Goal: Task Accomplishment & Management: Use online tool/utility

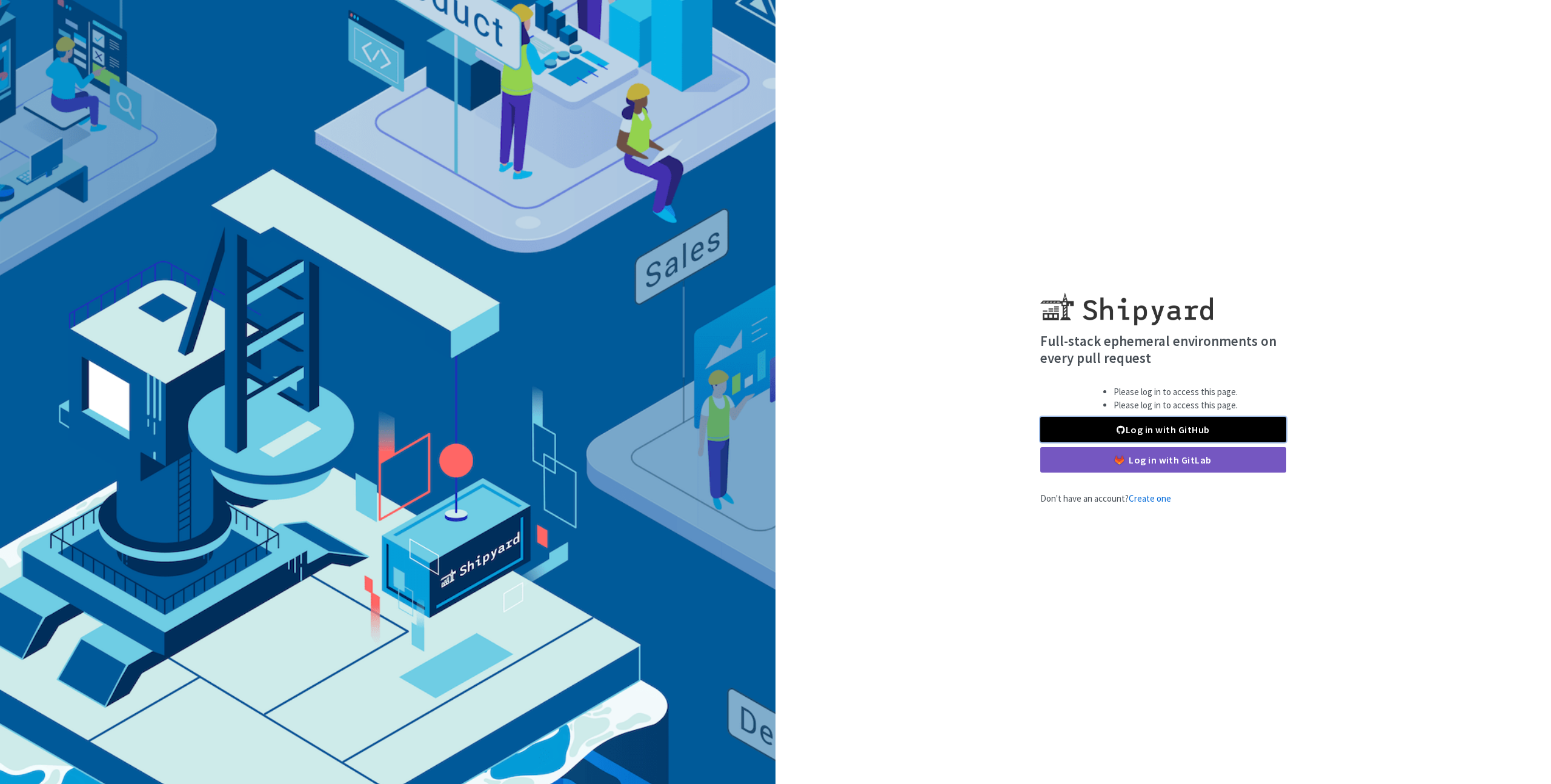
click at [1171, 429] on link "Log in with GitHub" at bounding box center [1163, 429] width 246 height 26
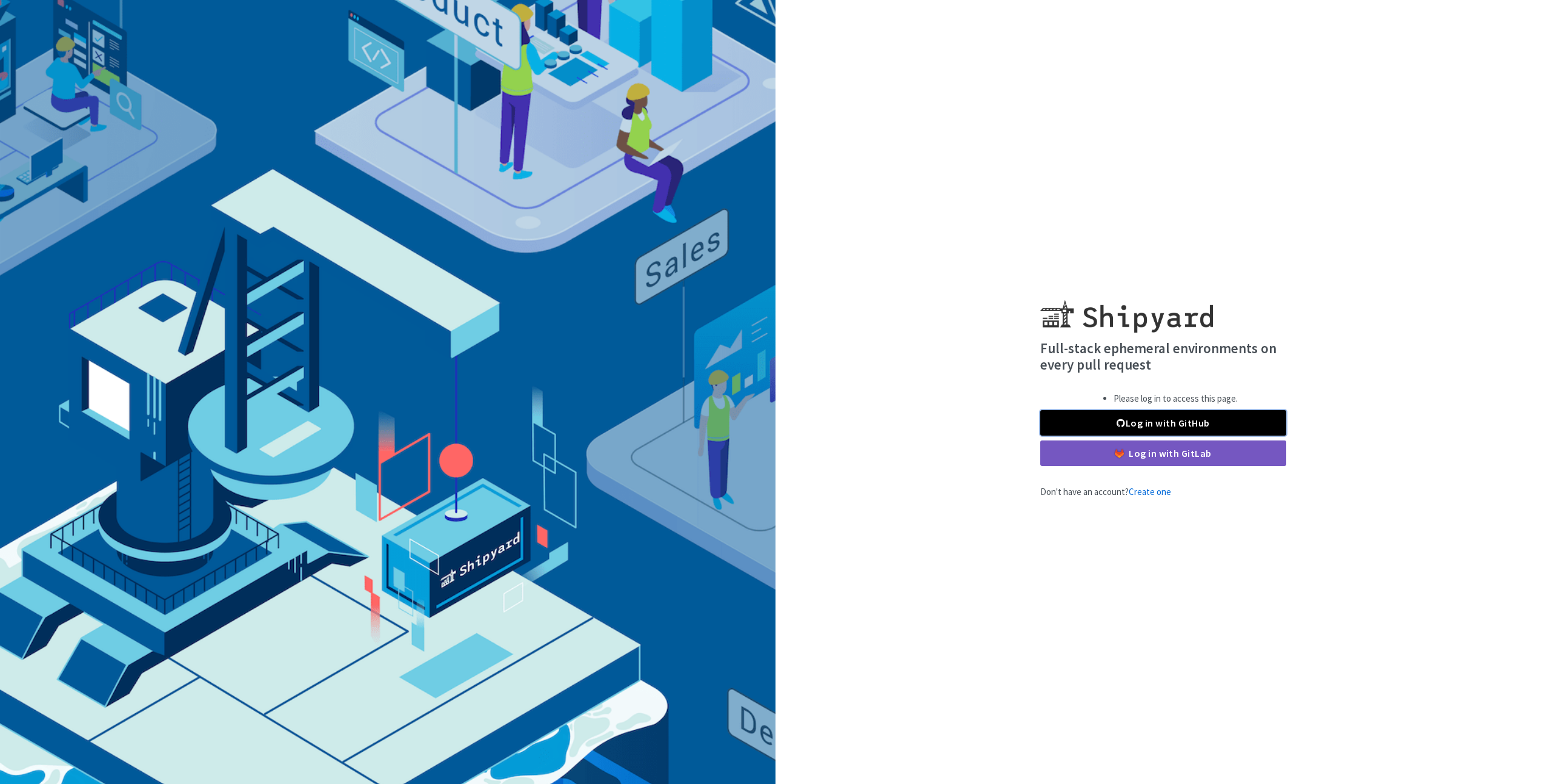
click at [1144, 416] on link "Log in with GitHub" at bounding box center [1163, 423] width 246 height 26
click at [895, 425] on div "Full-stack ephemeral environments on every pull request Please log in to access…" at bounding box center [1163, 392] width 776 height 214
click at [1157, 424] on link "Log in with GitHub" at bounding box center [1163, 423] width 246 height 26
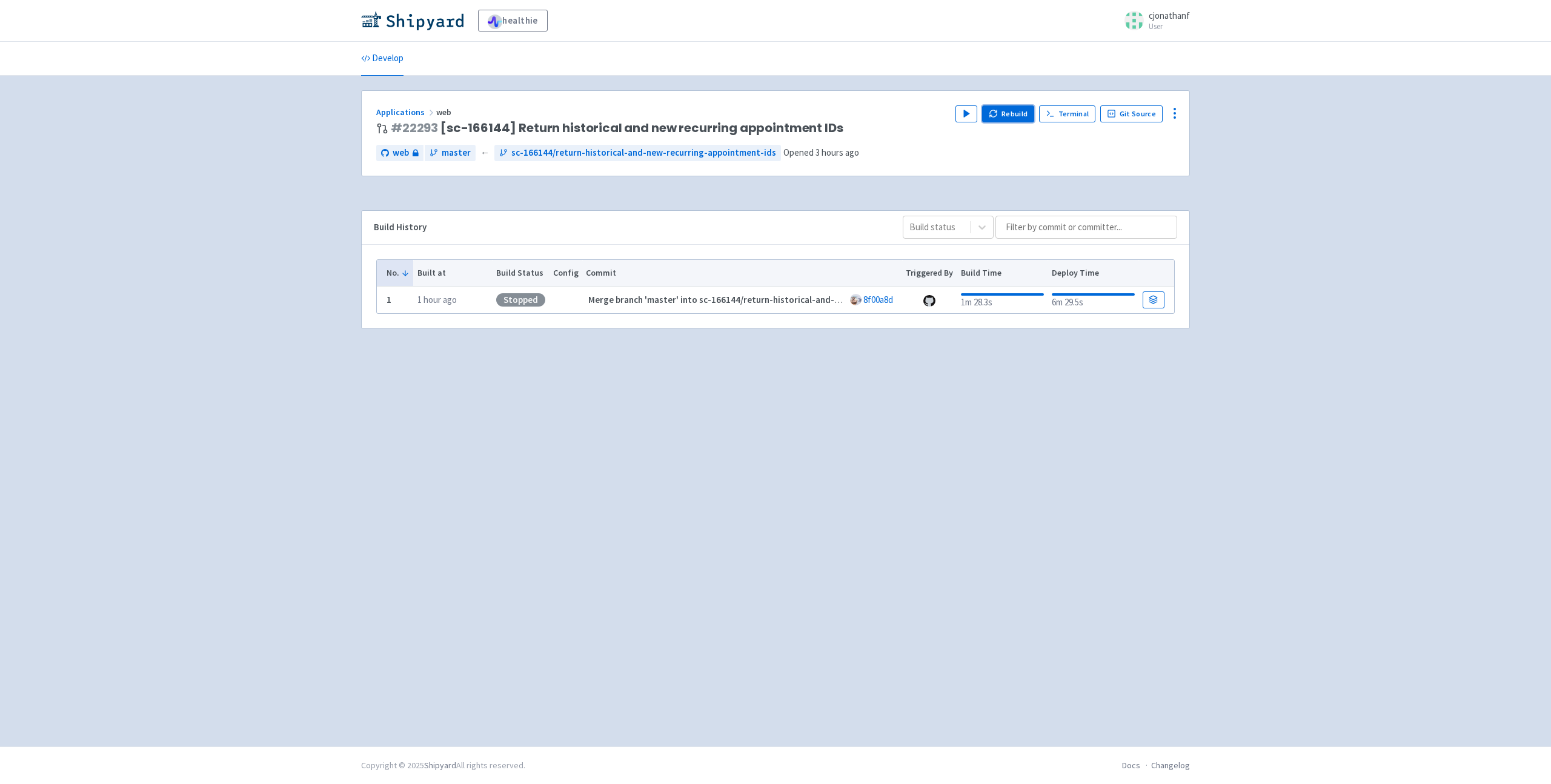
click at [1009, 116] on button "Rebuild" at bounding box center [1008, 114] width 52 height 17
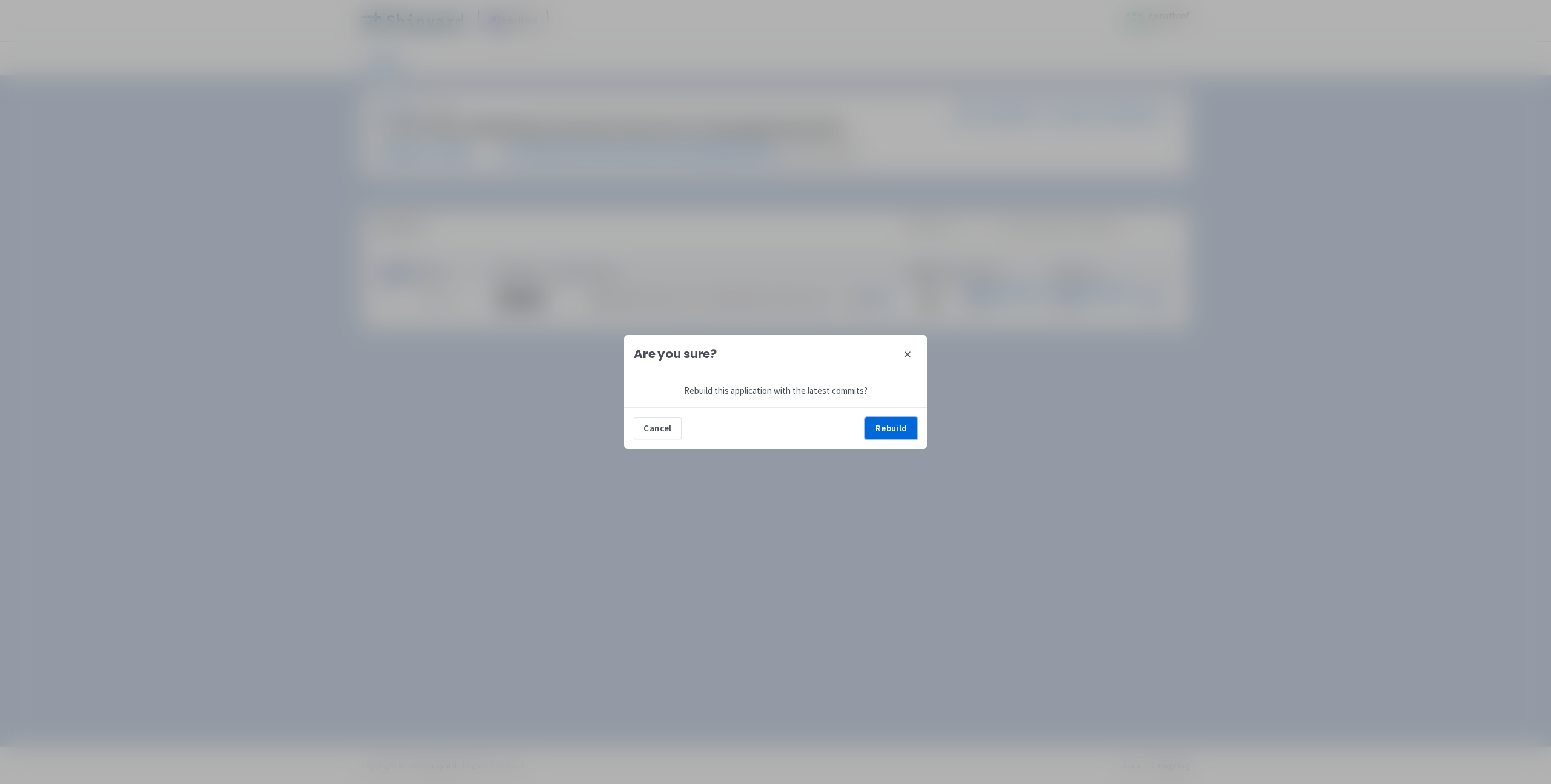
click at [869, 424] on button "Rebuild" at bounding box center [891, 428] width 52 height 22
